Goal: Task Accomplishment & Management: Manage account settings

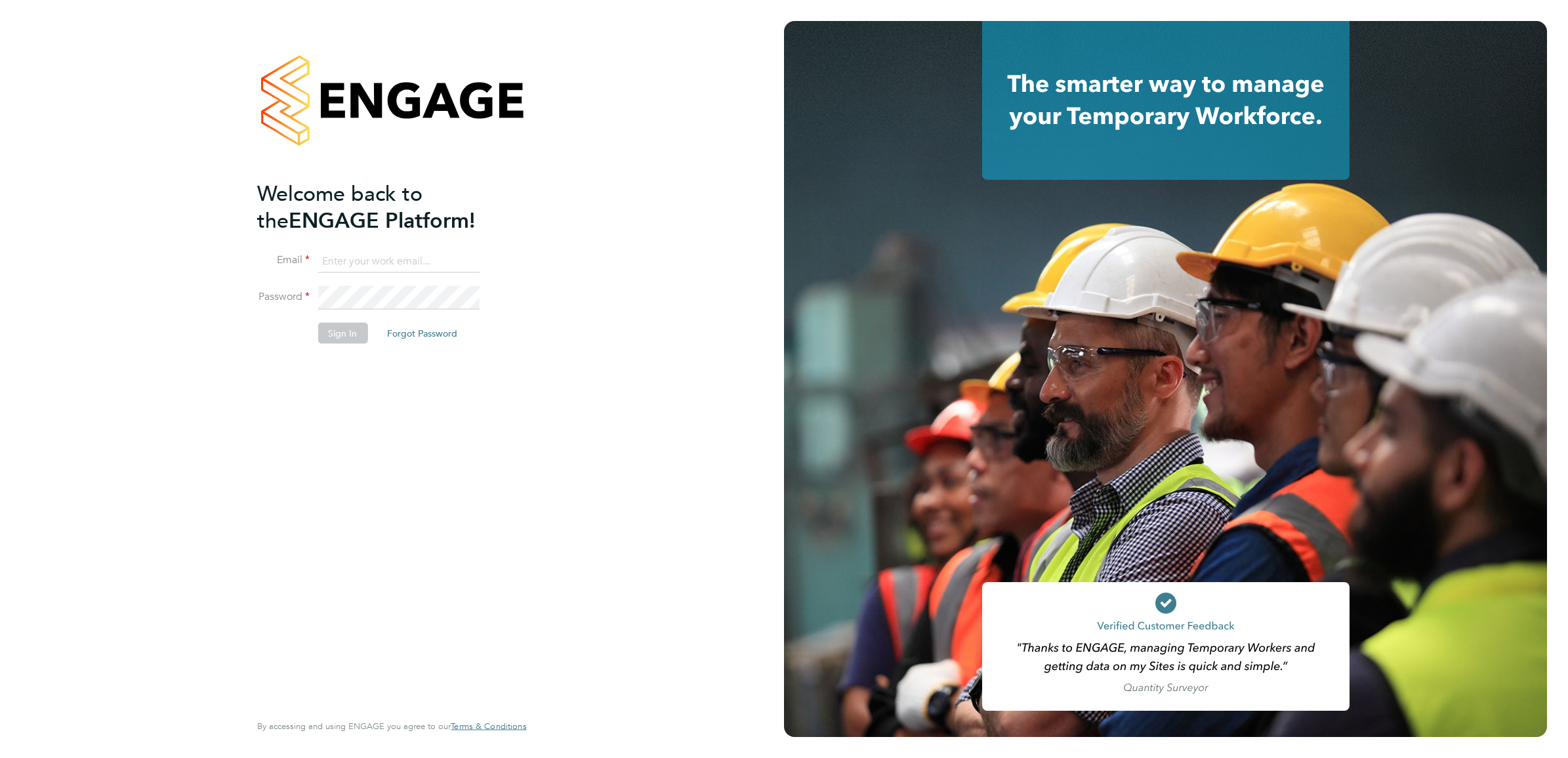
click at [390, 256] on input at bounding box center [399, 261] width 162 height 24
type input "simon.ward@apleona.com"
click at [340, 333] on button "Sign In" at bounding box center [342, 332] width 50 height 21
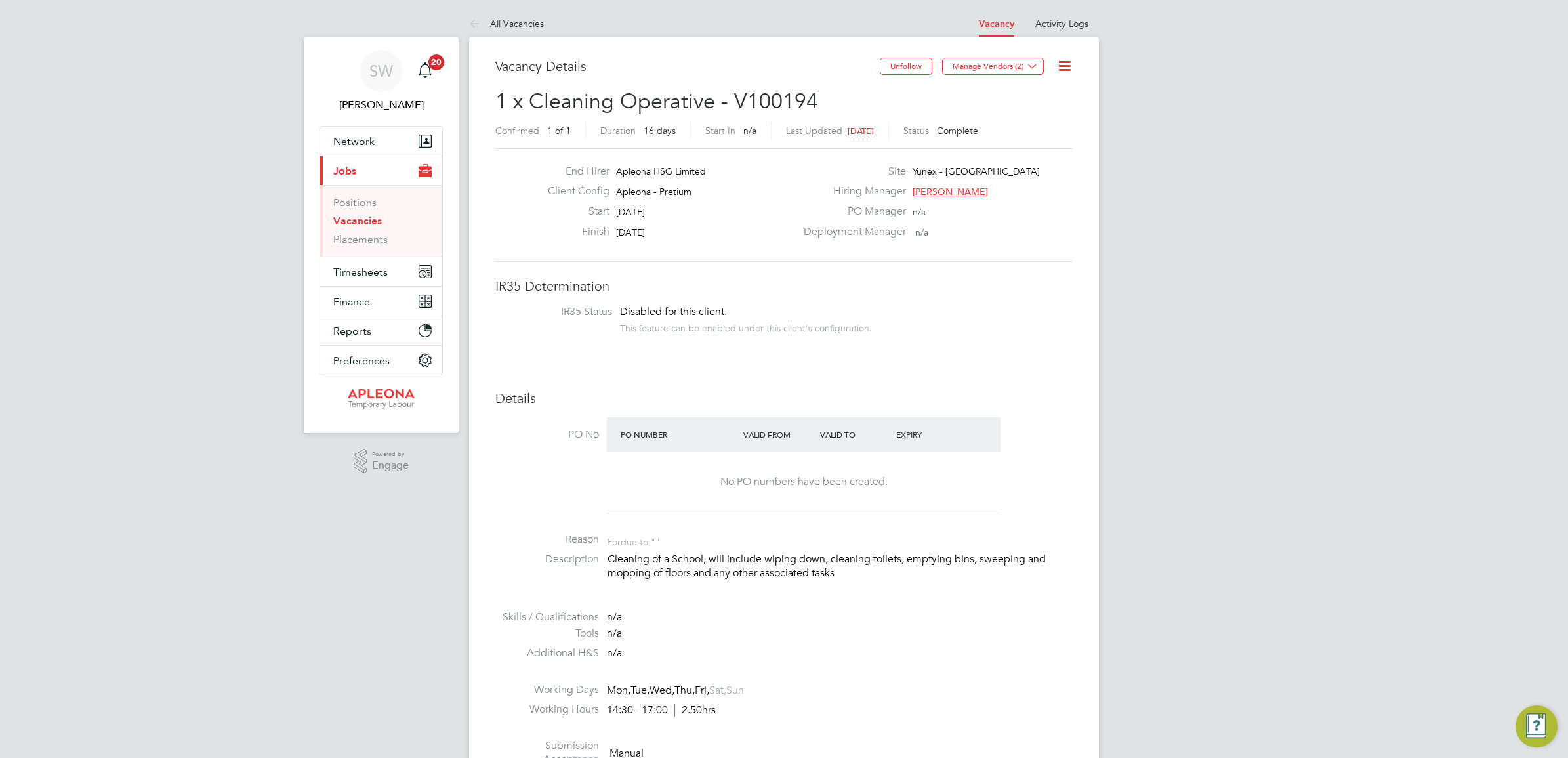
click at [356, 221] on link "Vacancies" at bounding box center [358, 221] width 49 height 12
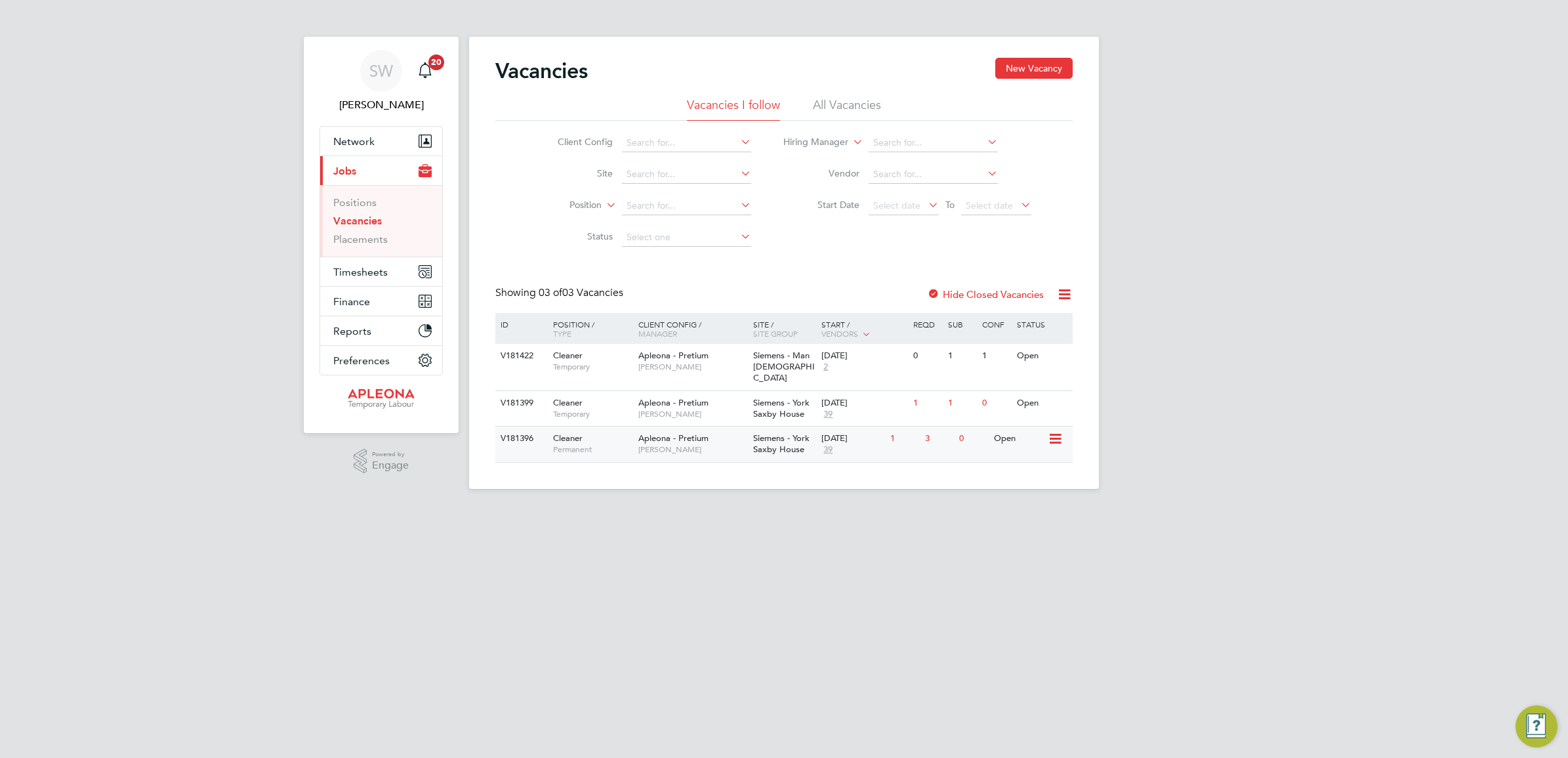
click at [782, 435] on span "Siemens - York Saxby House" at bounding box center [782, 443] width 57 height 22
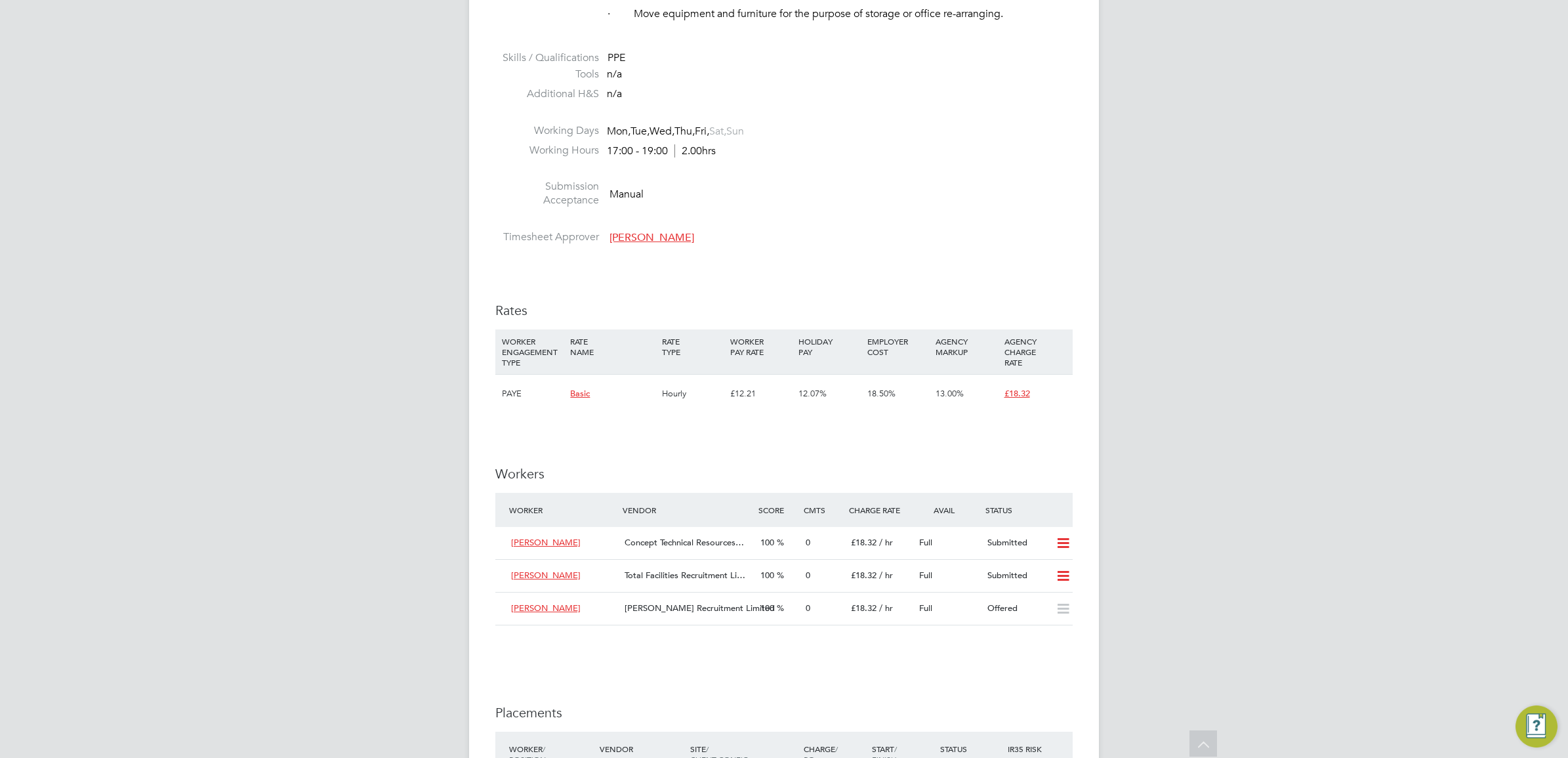
scroll to position [902, 0]
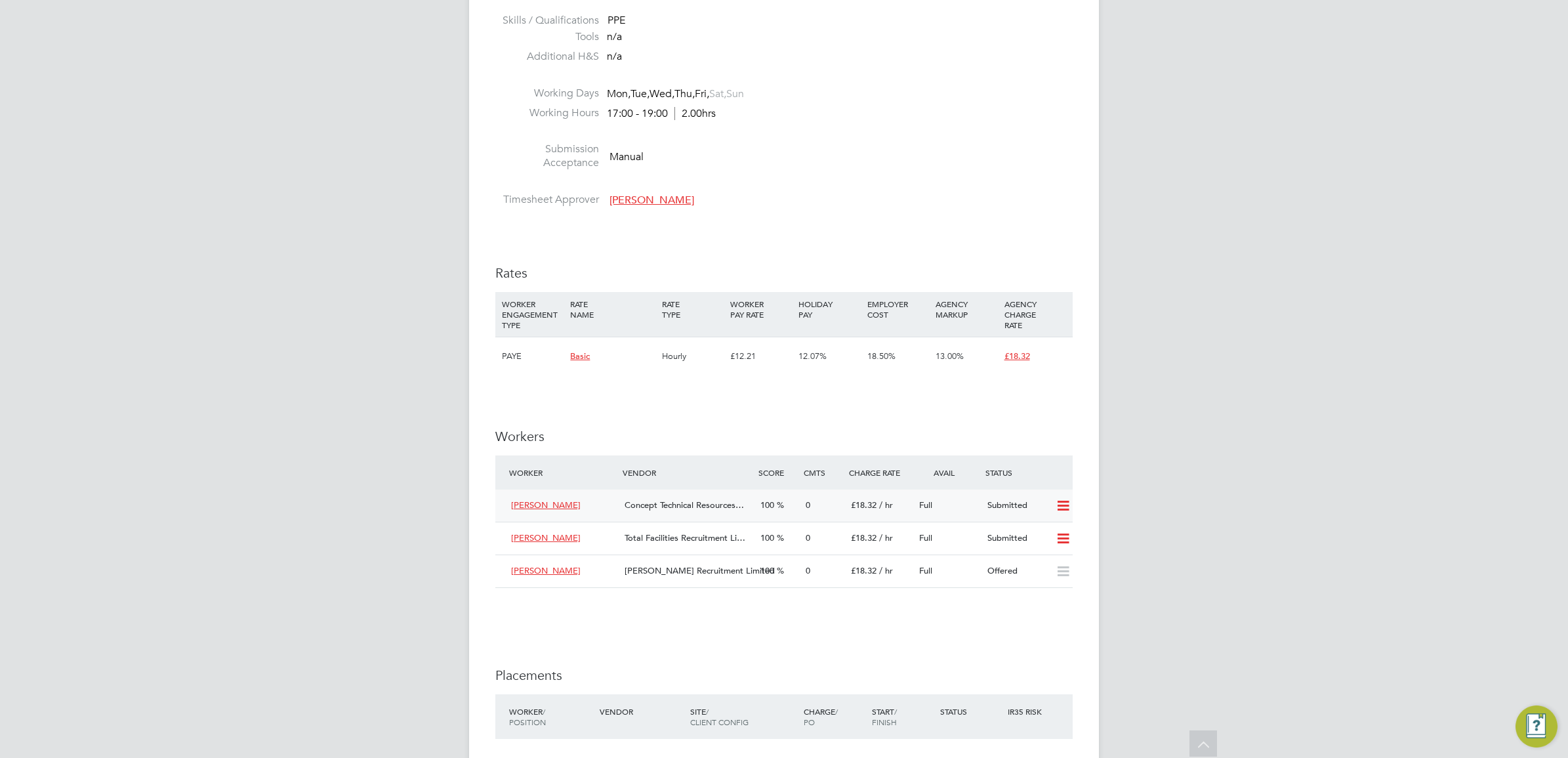
click at [1067, 504] on icon at bounding box center [1063, 506] width 16 height 11
click at [1037, 555] on li "Reject" at bounding box center [1046, 553] width 46 height 18
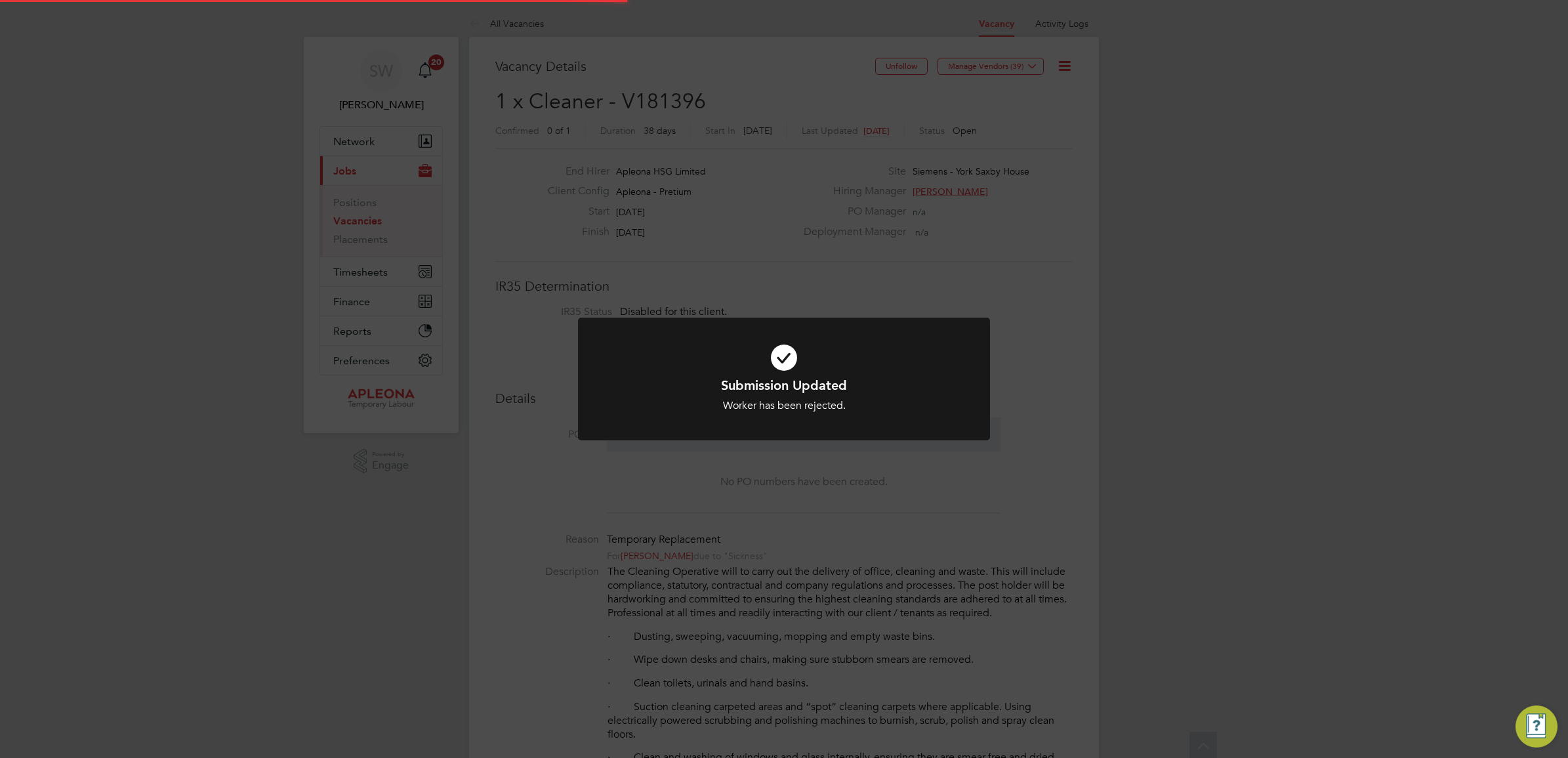
scroll to position [38, 92]
click at [778, 352] on icon at bounding box center [784, 358] width 342 height 51
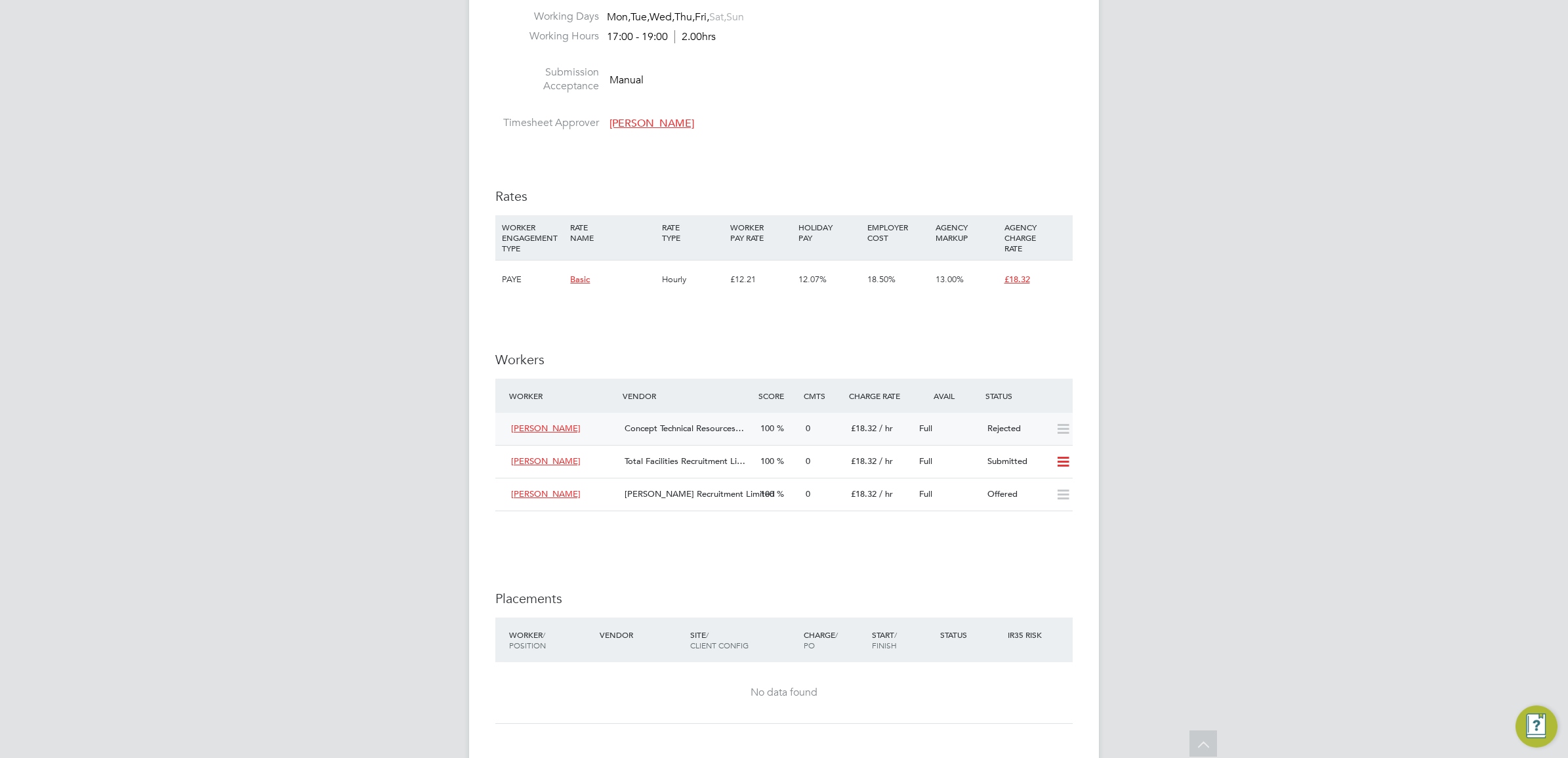
scroll to position [984, 0]
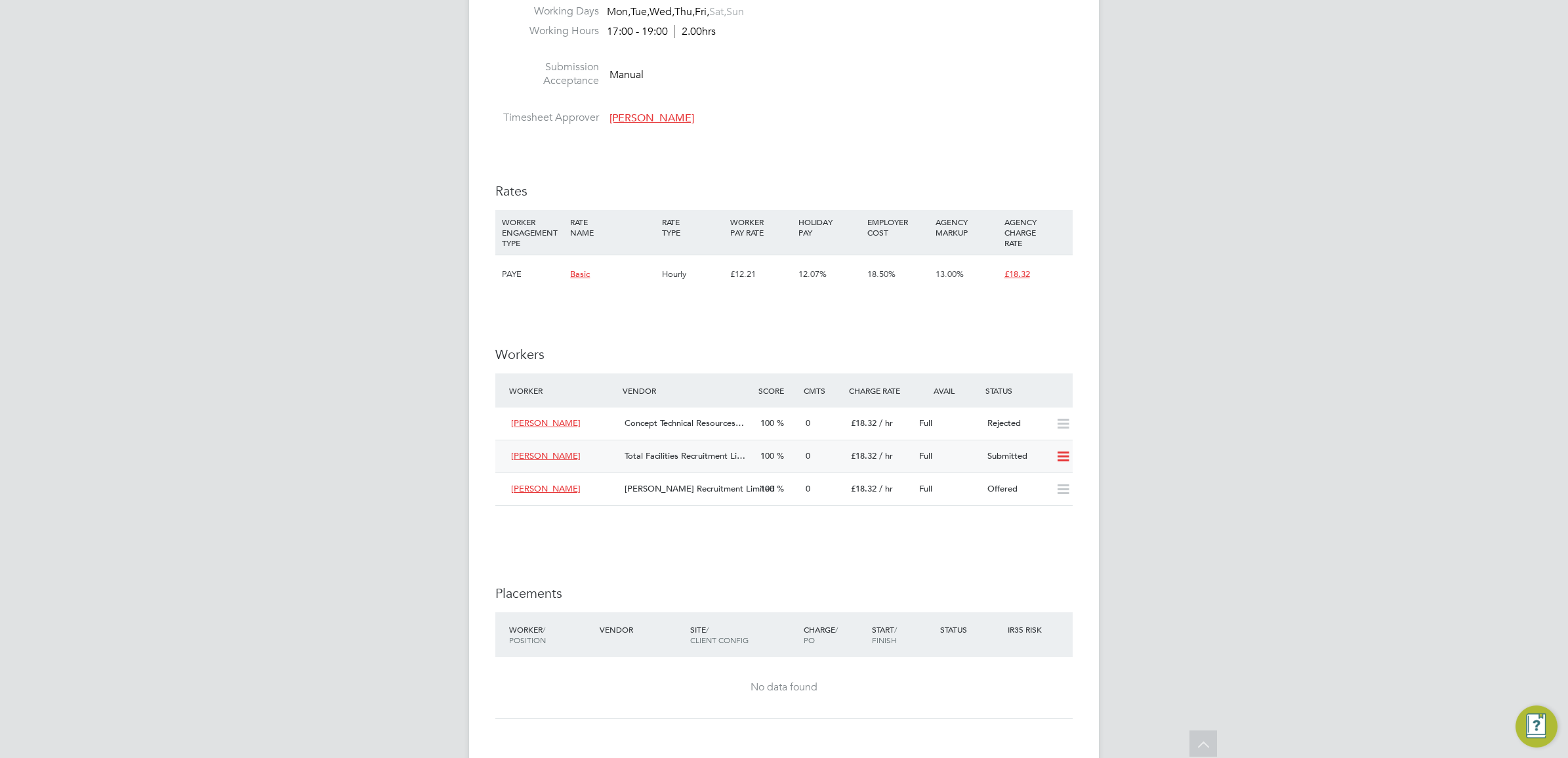
click at [1064, 461] on icon at bounding box center [1063, 457] width 16 height 11
click at [1043, 505] on li "Reject" at bounding box center [1046, 504] width 46 height 18
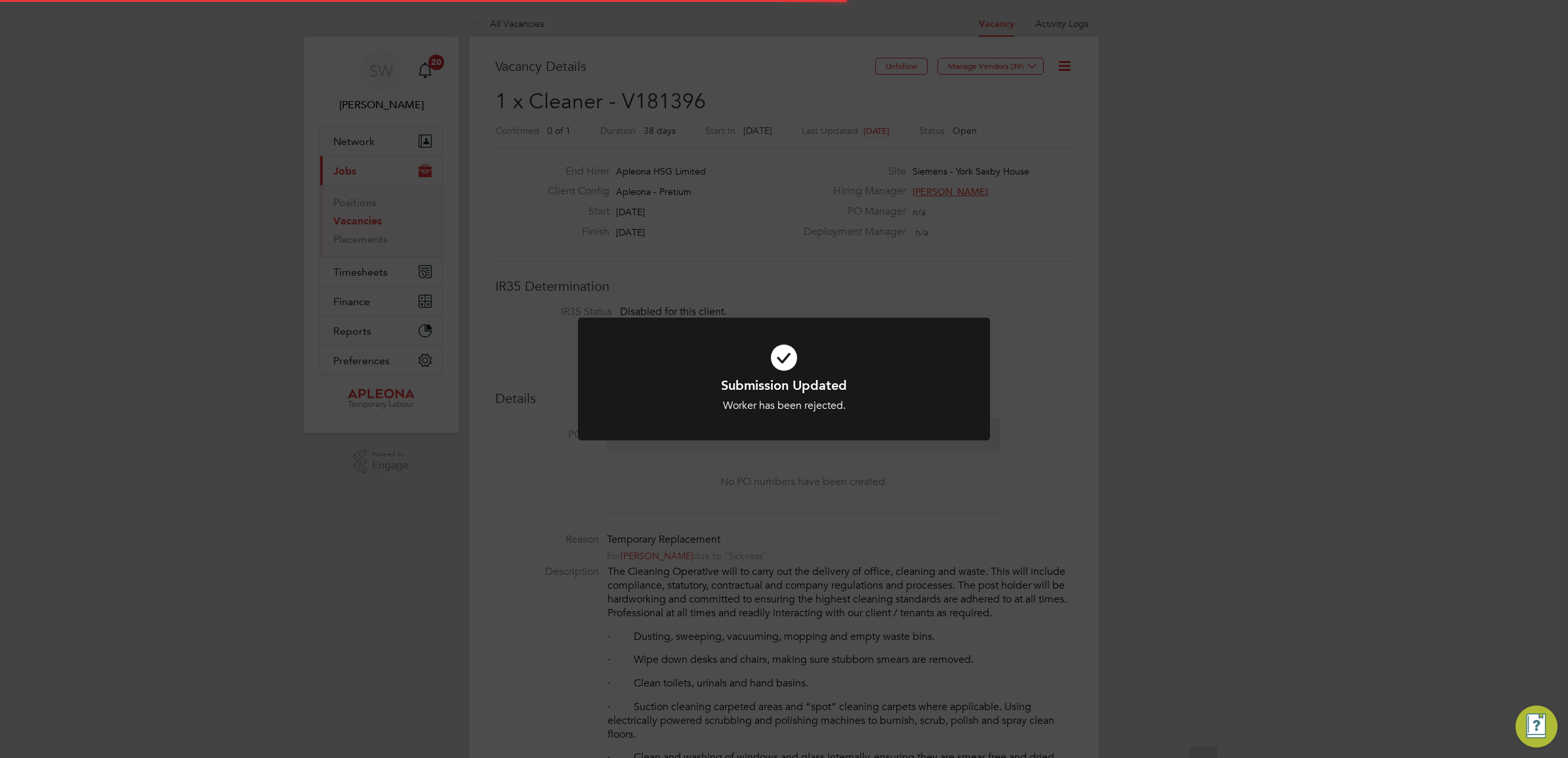
scroll to position [38, 92]
click at [779, 361] on icon at bounding box center [784, 358] width 342 height 51
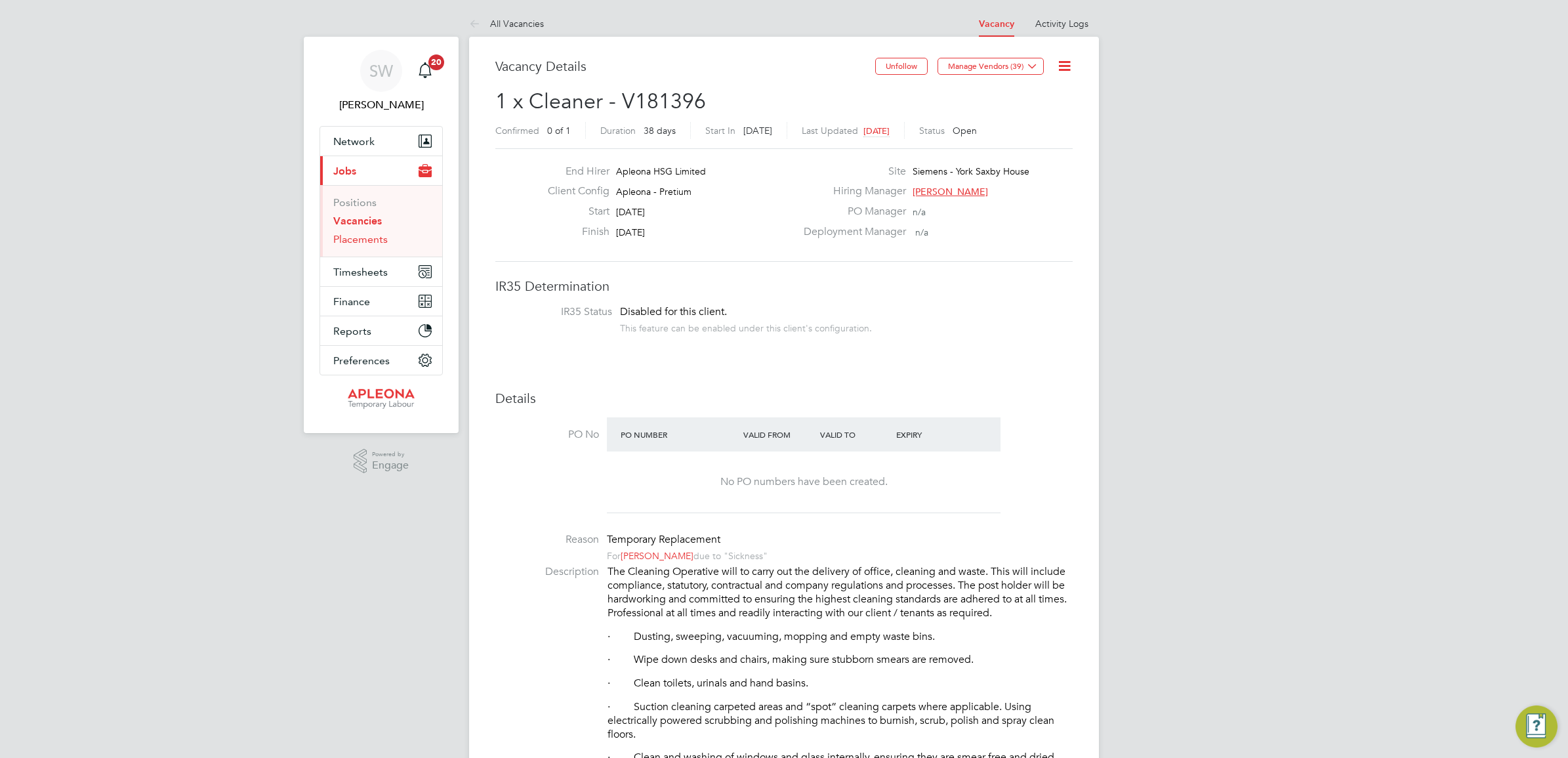
click at [348, 244] on link "Placements" at bounding box center [360, 239] width 54 height 12
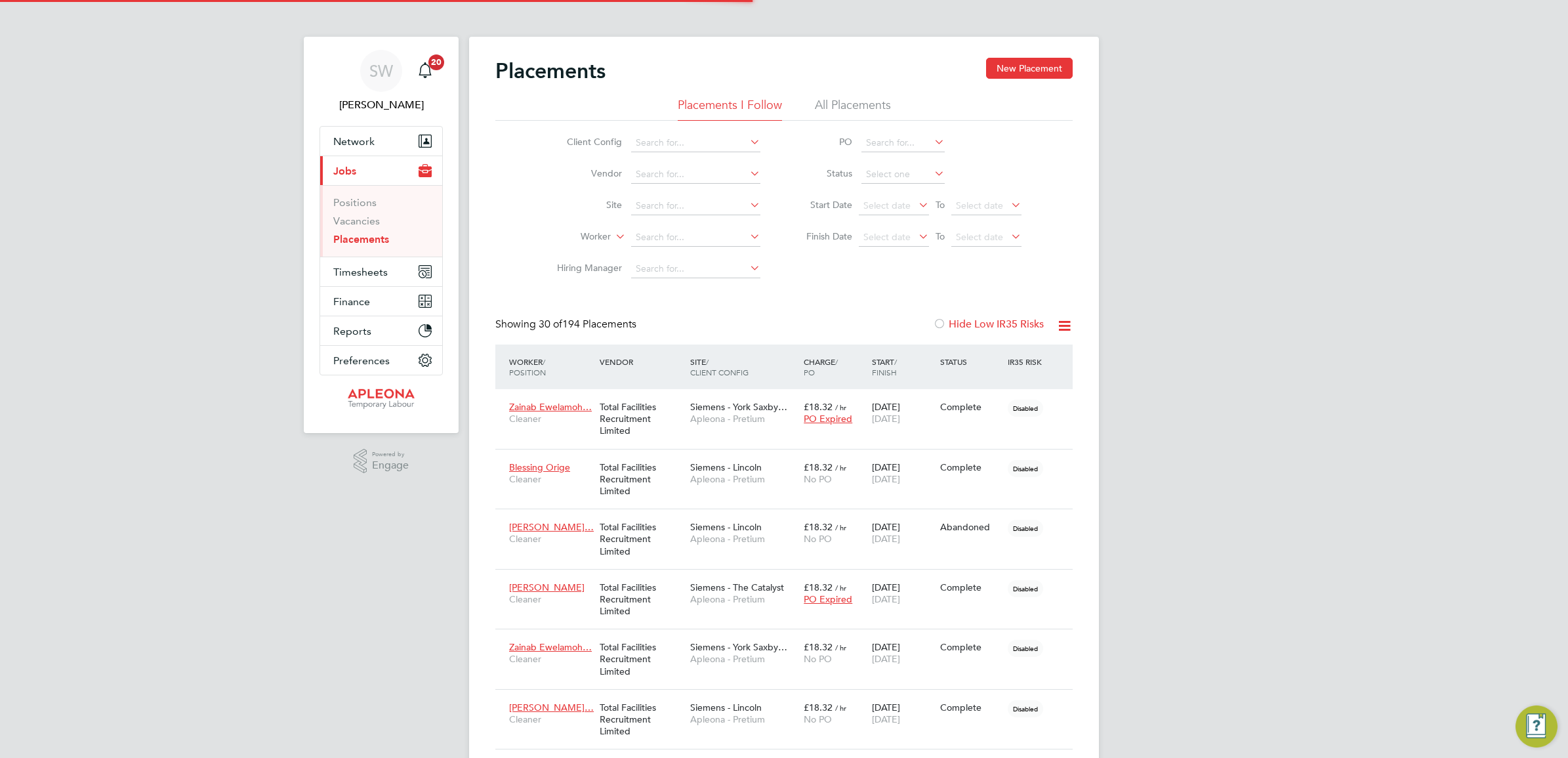
scroll to position [7, 7]
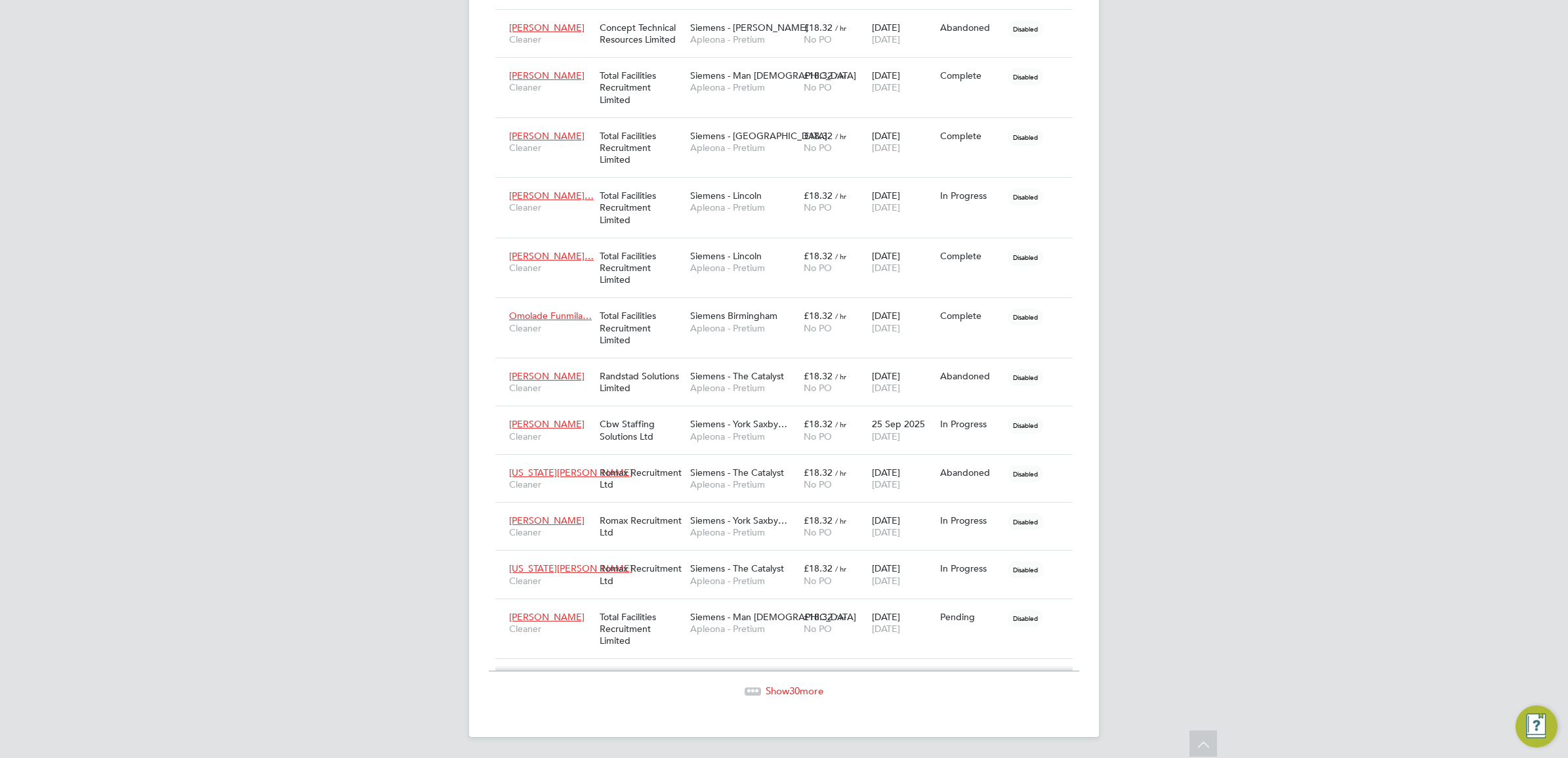
click at [792, 689] on span "30" at bounding box center [795, 691] width 11 height 12
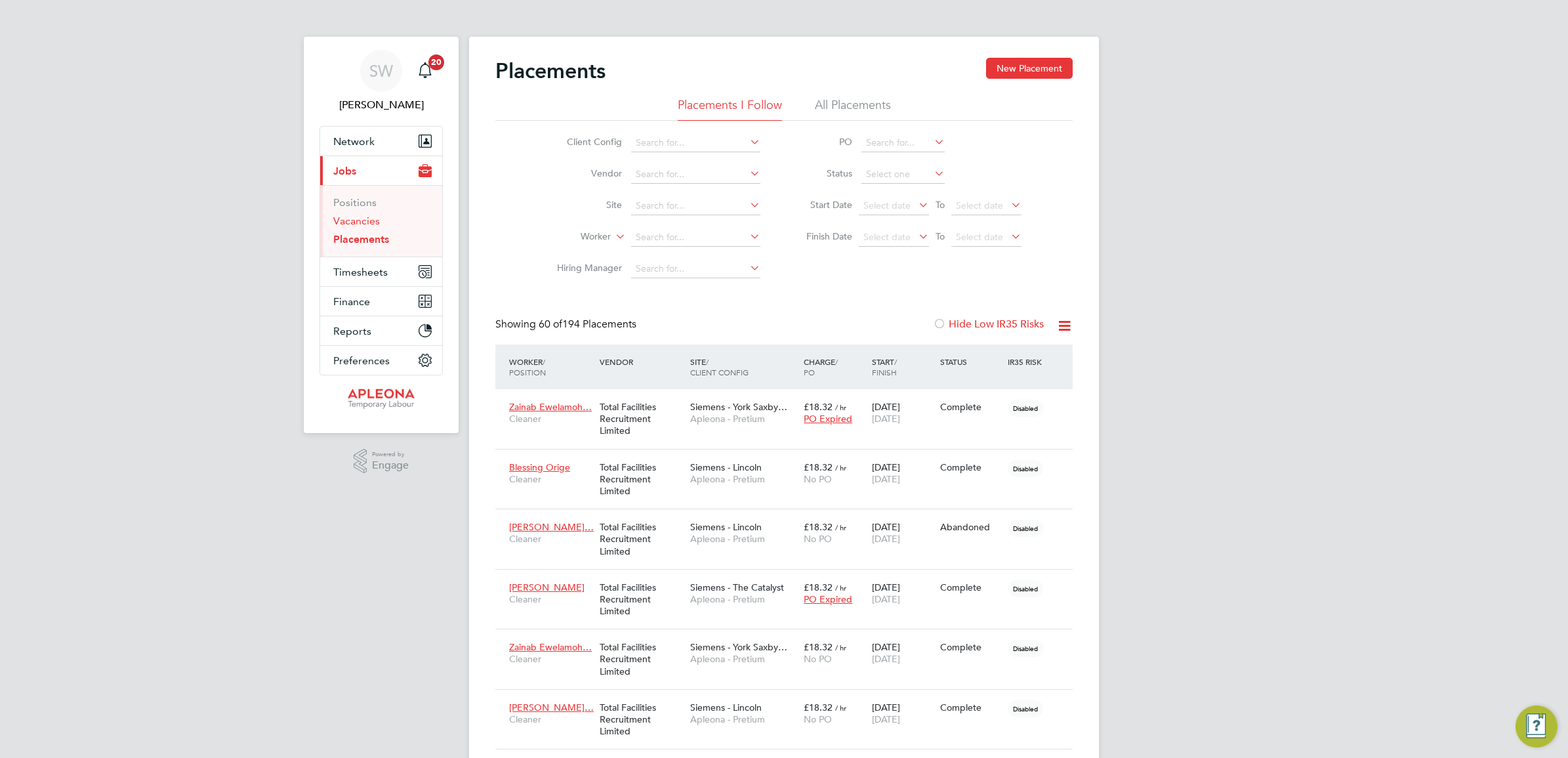
click at [355, 221] on link "Vacancies" at bounding box center [356, 221] width 47 height 12
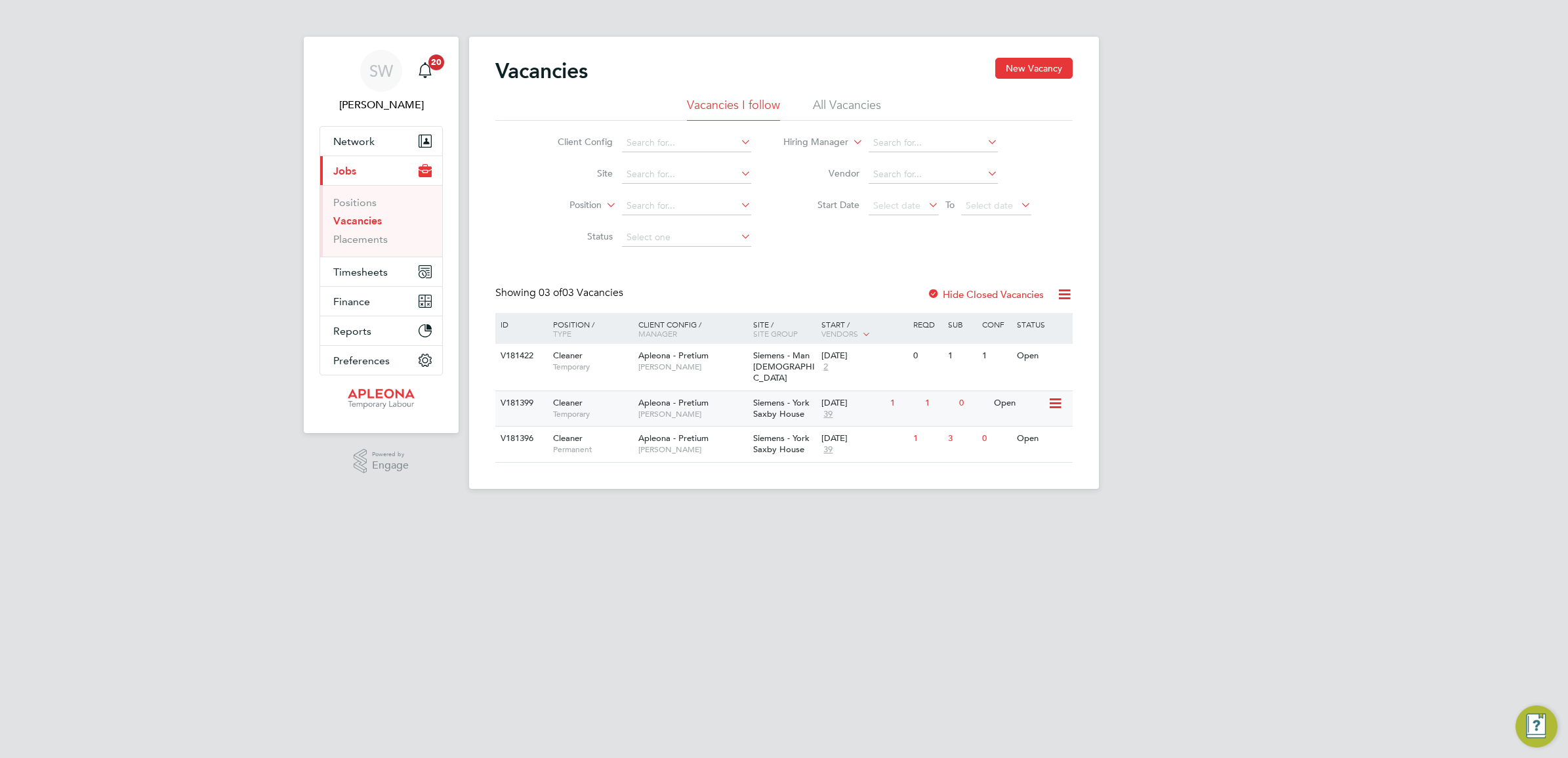
click at [764, 397] on span "Siemens - York Saxby House" at bounding box center [782, 408] width 57 height 22
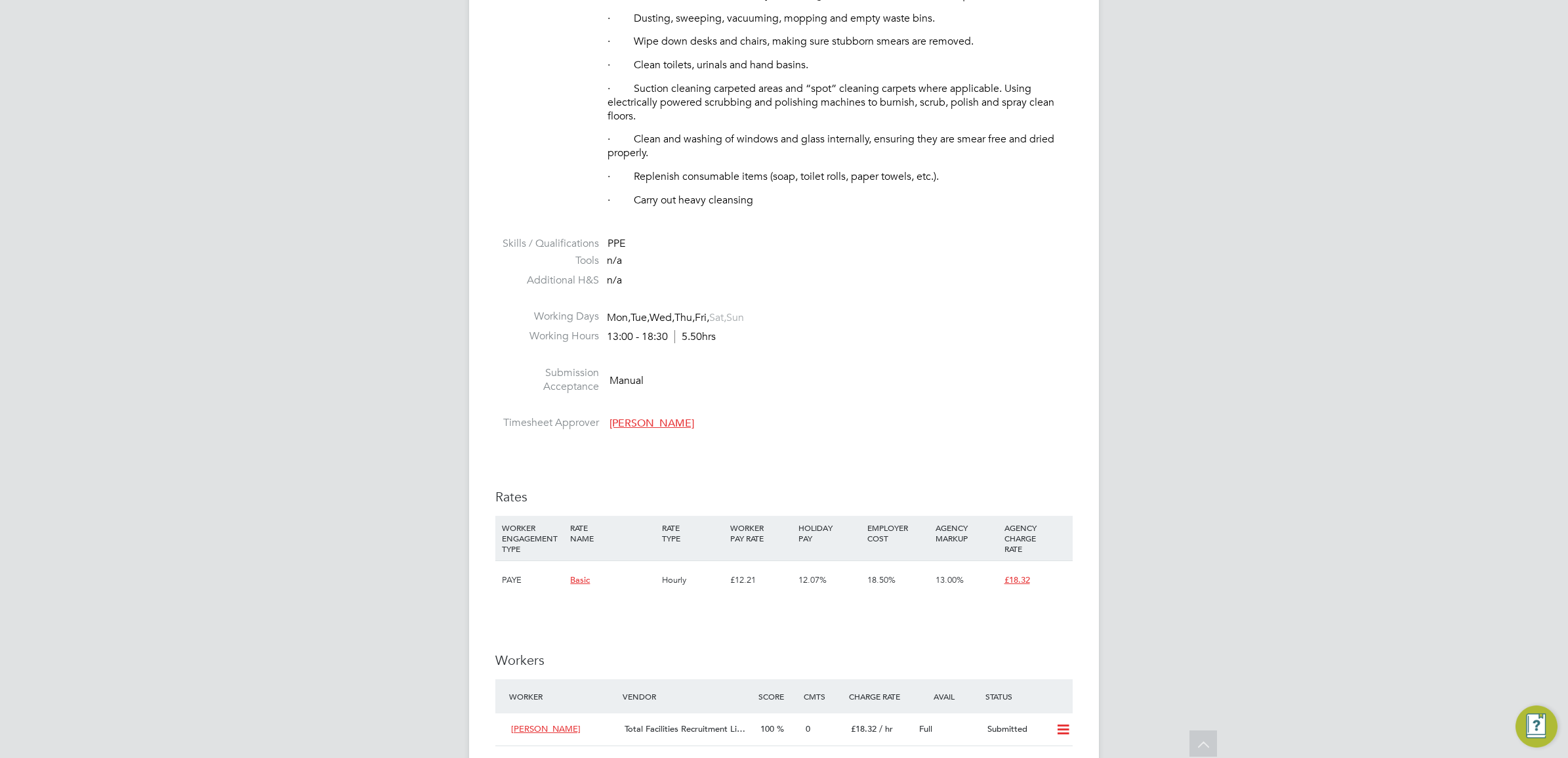
scroll to position [738, 0]
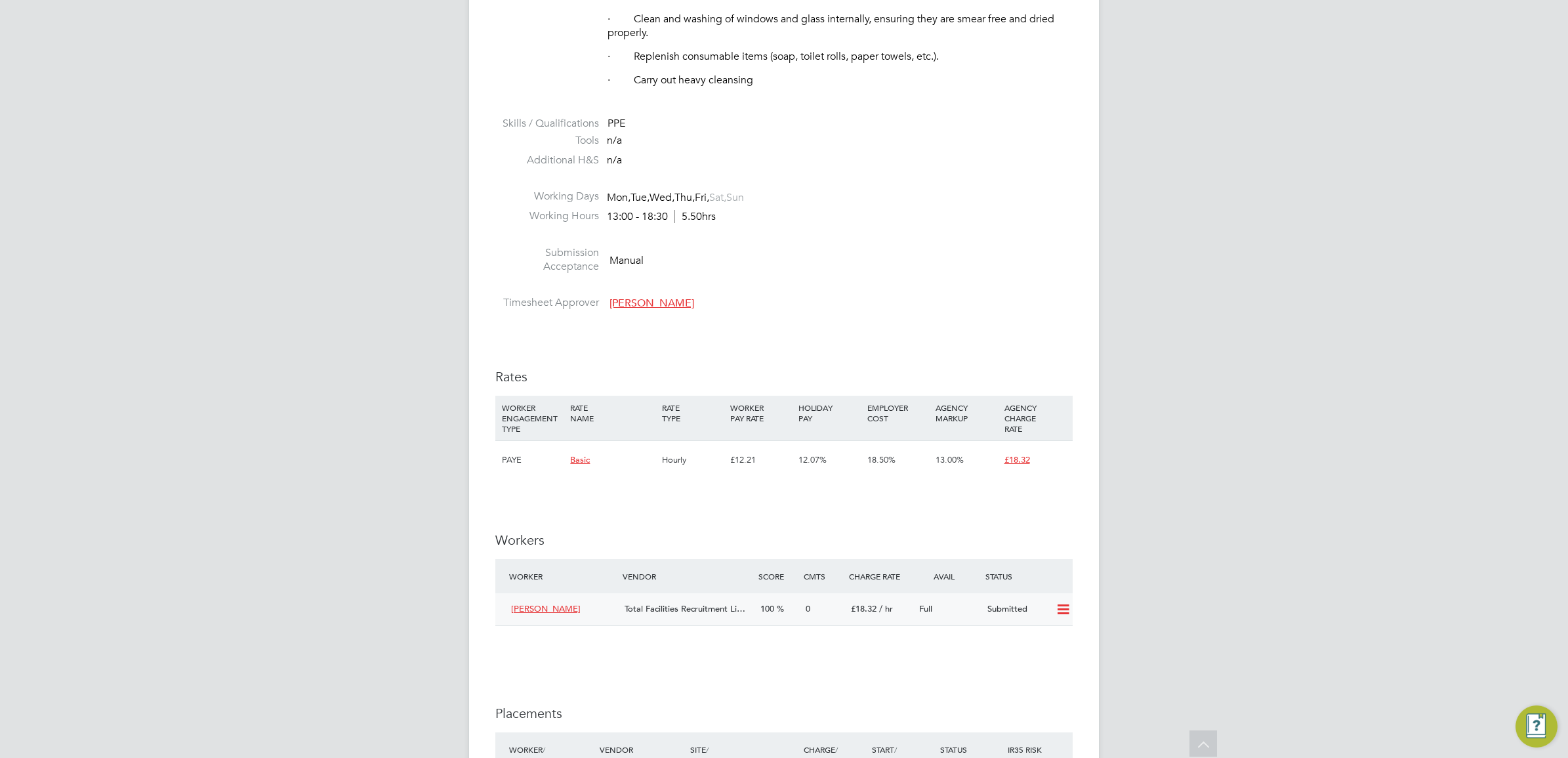
click at [1065, 607] on icon at bounding box center [1063, 610] width 16 height 11
click at [1038, 634] on li "Offer" at bounding box center [1046, 639] width 46 height 18
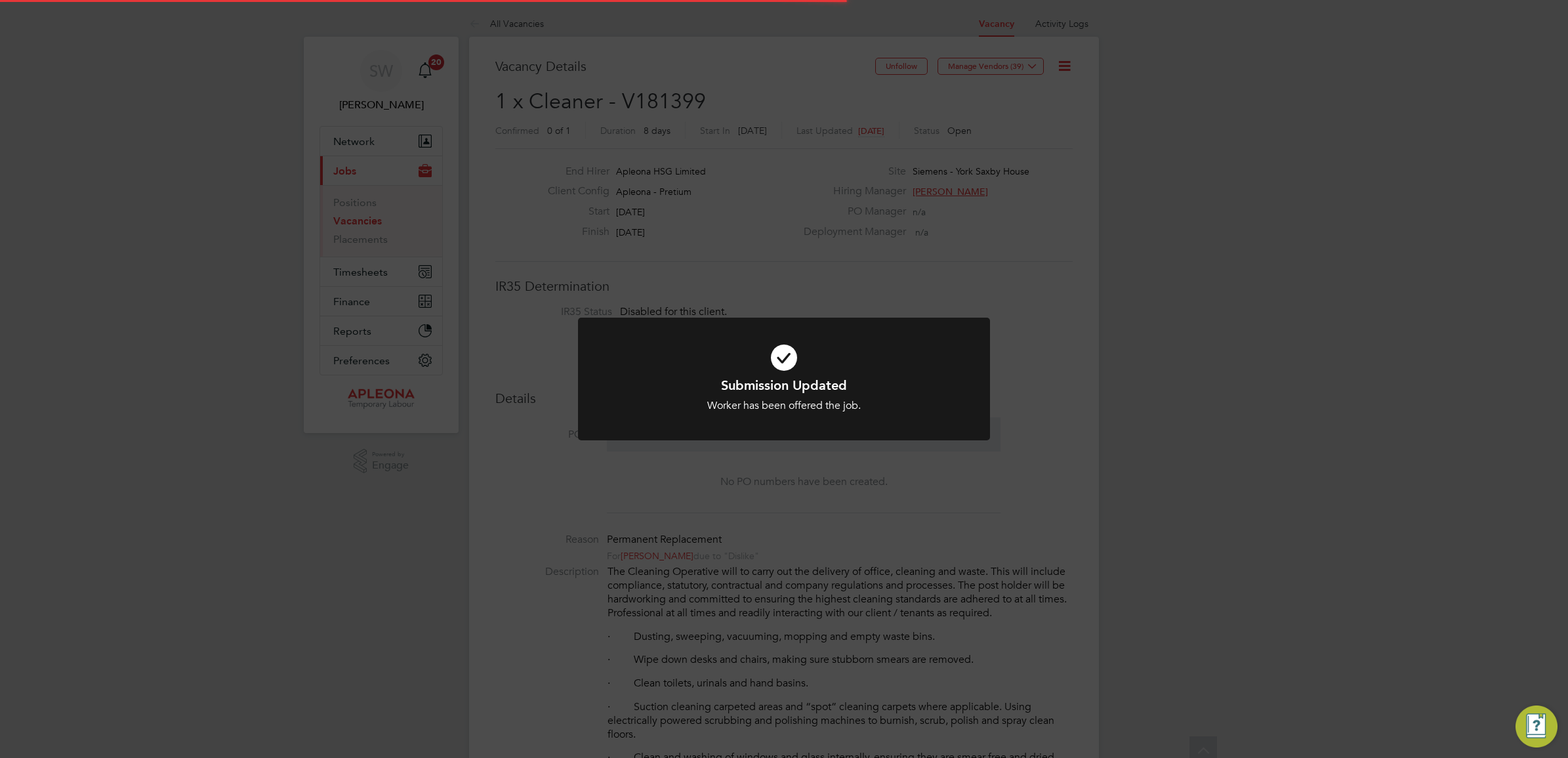
scroll to position [38, 92]
click at [1152, 360] on div "Submission Updated Worker has been offered the job. Cancel Okay" at bounding box center [784, 379] width 1568 height 758
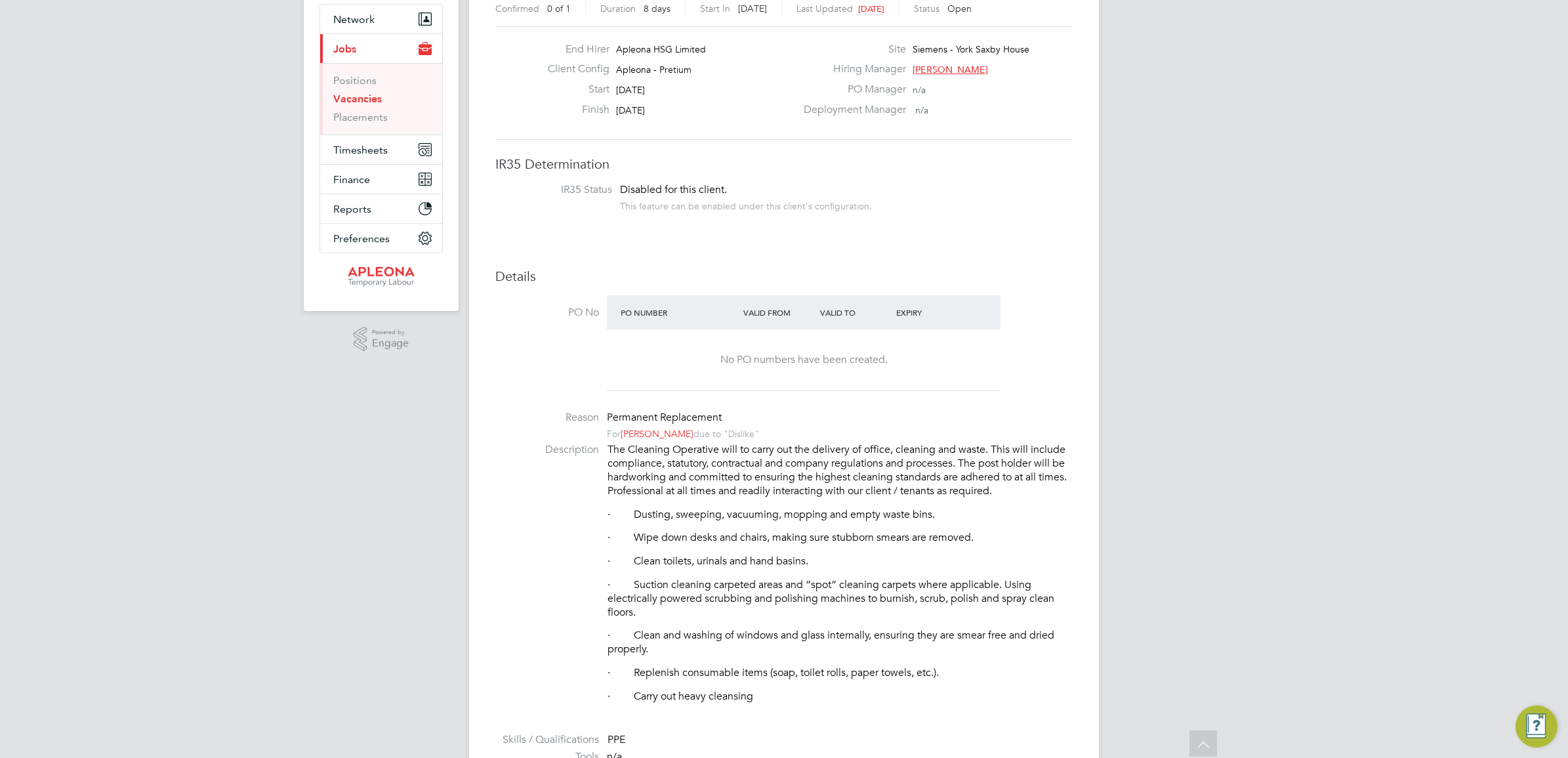
scroll to position [0, 0]
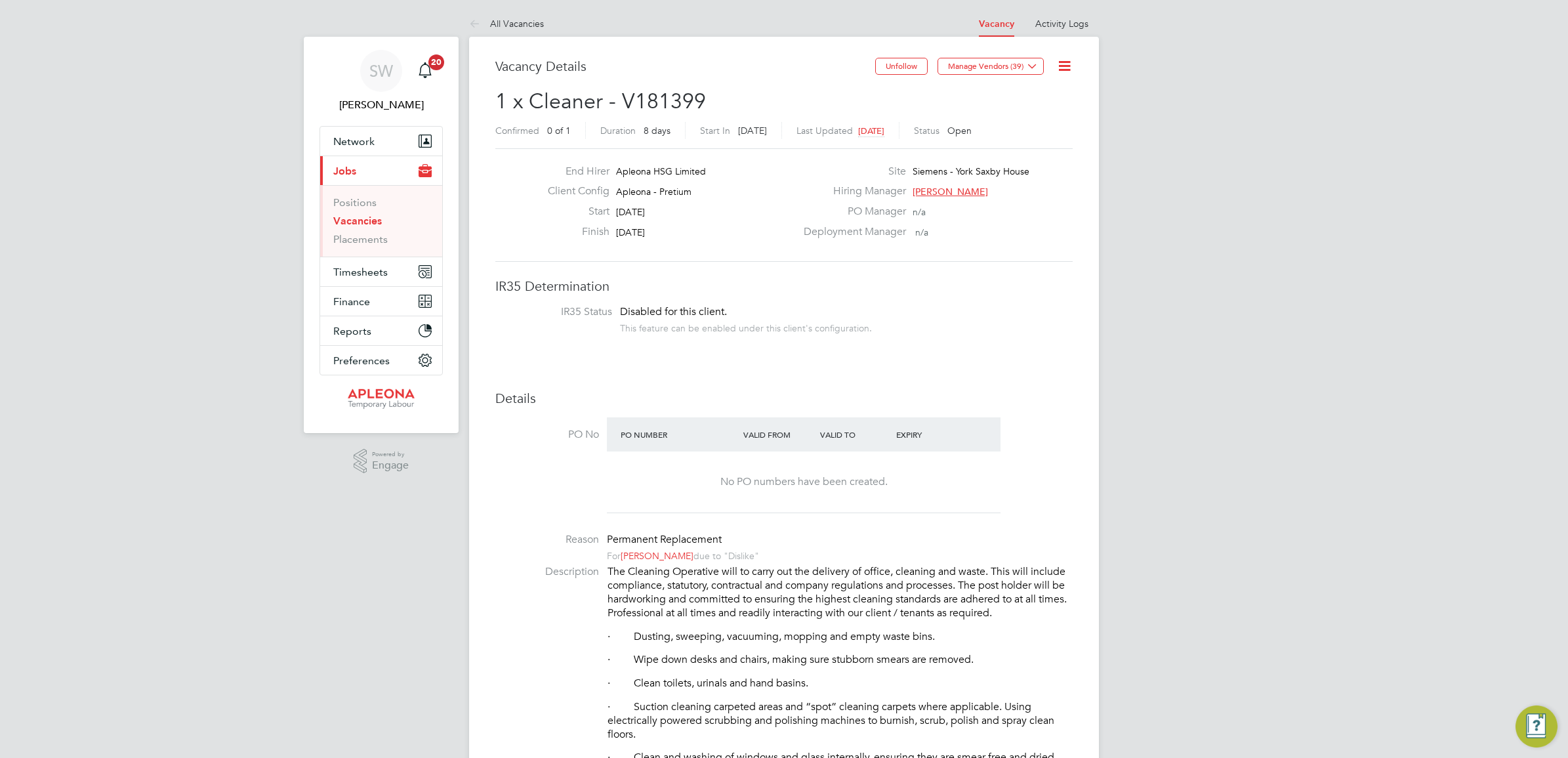
click at [353, 225] on link "Vacancies" at bounding box center [358, 221] width 49 height 12
